Goal: Information Seeking & Learning: Find contact information

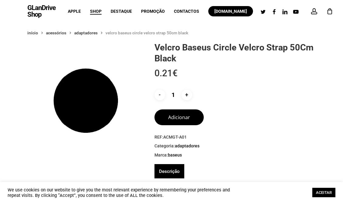
click at [174, 168] on link "Descrição" at bounding box center [169, 171] width 21 height 14
click at [194, 11] on span "Contactos" at bounding box center [186, 11] width 25 height 5
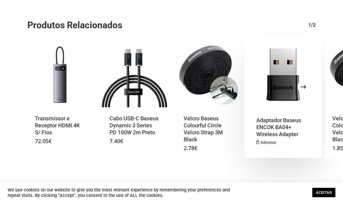
scroll to position [211, 0]
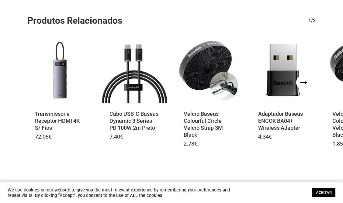
click at [300, 81] on button "Next" at bounding box center [304, 82] width 12 height 12
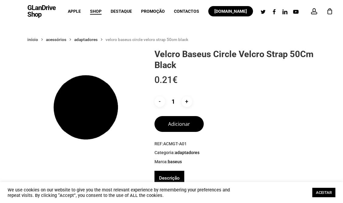
scroll to position [0, 0]
